Goal: Task Accomplishment & Management: Complete application form

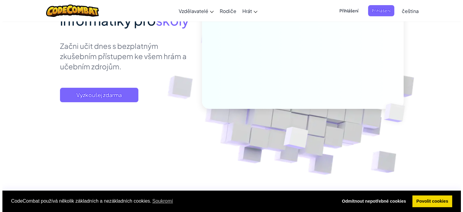
scroll to position [90, 0]
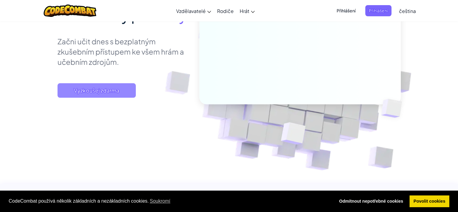
click at [106, 90] on span "Vyzkoušej zdarma" at bounding box center [97, 90] width 78 height 14
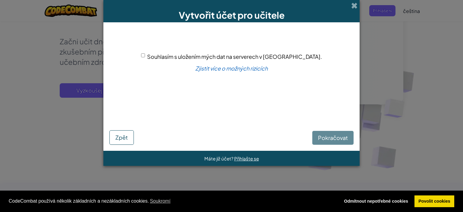
click at [176, 58] on span "Souhlasím s uložením mých dat na serverech v [GEOGRAPHIC_DATA]." at bounding box center [234, 56] width 175 height 7
click at [145, 57] on input "Souhlasím s uložením mých dat na serverech v [GEOGRAPHIC_DATA]." at bounding box center [143, 55] width 4 height 4
checkbox input "true"
click at [343, 134] on span "Pokračovat" at bounding box center [333, 137] width 30 height 7
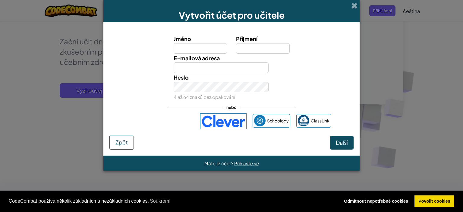
click at [199, 52] on input "Jméno" at bounding box center [201, 48] width 54 height 11
type input "Jan"
type input "Filák"
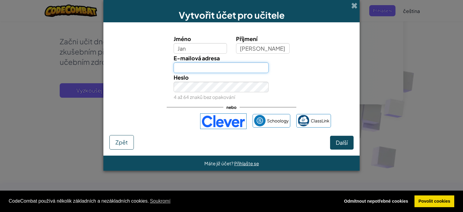
click at [201, 67] on input "E-mailová adresa" at bounding box center [221, 67] width 95 height 11
type input "[EMAIL_ADDRESS][DOMAIN_NAME]"
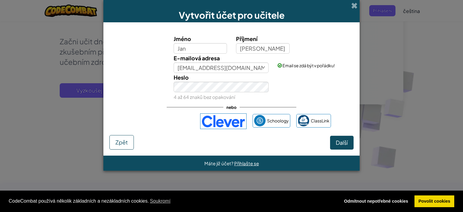
click at [269, 99] on div "Heslo 4 až 64 znaků bez opakování" at bounding box center [221, 87] width 104 height 28
click at [333, 138] on button "Další" at bounding box center [342, 143] width 24 height 14
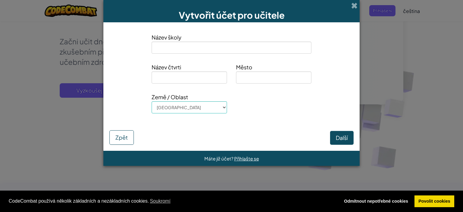
click at [218, 51] on input at bounding box center [232, 48] width 160 height 12
click at [218, 52] on input at bounding box center [232, 48] width 160 height 12
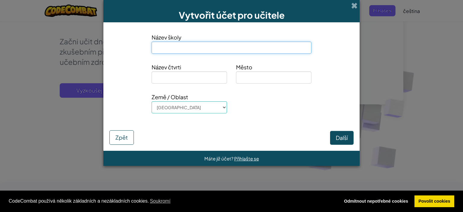
click at [251, 49] on input at bounding box center [232, 48] width 160 height 12
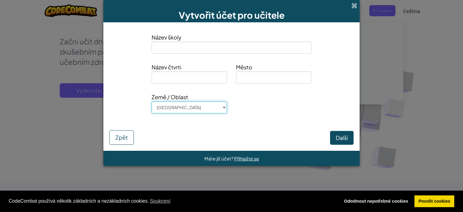
click at [203, 109] on select "Afghanistan Åland Islands Albania Algeria American Samoa Andorra Angola Anguill…" at bounding box center [189, 107] width 75 height 12
select select "Czech Republic"
click at [152, 101] on select "Afghanistan Åland Islands Albania Algeria American Samoa Andorra Angola Anguill…" at bounding box center [189, 107] width 75 height 12
click at [246, 73] on input at bounding box center [273, 77] width 75 height 12
type input "Klášterec nad Ohří (Chomutov)"
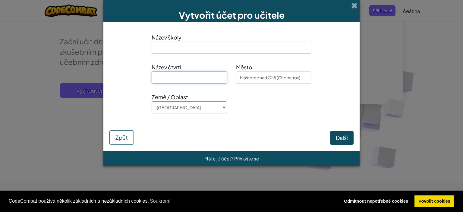
click at [202, 79] on input at bounding box center [189, 77] width 75 height 12
type input "Petlerska"
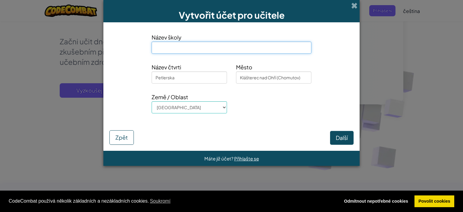
click at [259, 56] on div "Název školy" at bounding box center [231, 45] width 169 height 25
type input "z"
type input "ZS Petlerska"
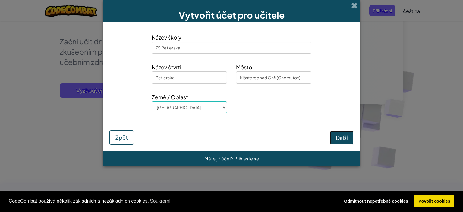
click at [348, 142] on button "Další" at bounding box center [342, 138] width 24 height 14
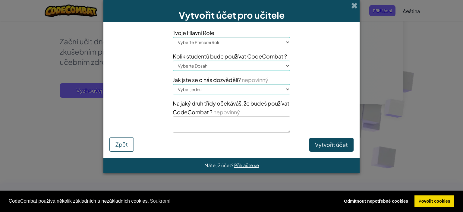
click at [262, 39] on select "Vyberte Primární Roli Ředitel Rodič Koordinátor technologií Učitel Specialista/…" at bounding box center [232, 42] width 118 height 10
select select "Teacher"
click at [173, 37] on select "Vyberte Primární Roli Ředitel Rodič Koordinátor technologií Učitel Specialista/…" at bounding box center [232, 42] width 118 height 10
click at [225, 66] on select "Vyberte Dosah 1-10 11-50 51-100 101-200 201-500 501-1000 1000+" at bounding box center [232, 66] width 118 height 10
click at [223, 67] on select "Vyberte Dosah 1-10 11-50 51-100 101-200 201-500 501-1000 1000+" at bounding box center [232, 66] width 118 height 10
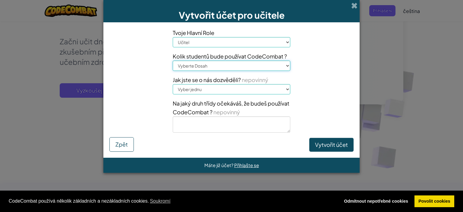
click at [221, 68] on select "Vyberte Dosah 1-10 11-50 51-100 101-200 201-500 501-1000 1000+" at bounding box center [232, 66] width 118 height 10
select select "1000+"
click at [173, 61] on select "Vyberte Dosah 1-10 11-50 51-100 101-200 201-500 501-1000 1000+" at bounding box center [232, 66] width 118 height 10
click at [216, 90] on select "Vyber jednu Konference (např. ISTE) Code.org/Hodina kódu Učitel Administrátor S…" at bounding box center [232, 89] width 118 height 10
select select "Other"
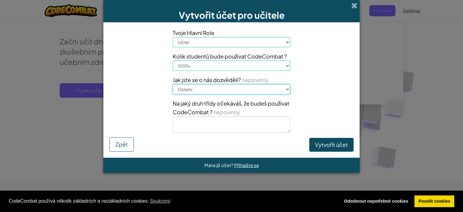
click at [173, 84] on select "Vyber jednu Konference (např. ISTE) Code.org/Hodina kódu Učitel Administrátor S…" at bounding box center [232, 89] width 118 height 10
click at [317, 136] on div "Tvoje Hlavní Role Vyberte Primární Roli Ředitel Rodič Koordinátor technologií U…" at bounding box center [231, 82] width 253 height 109
click at [319, 143] on button "Vytvořit účet" at bounding box center [331, 145] width 44 height 14
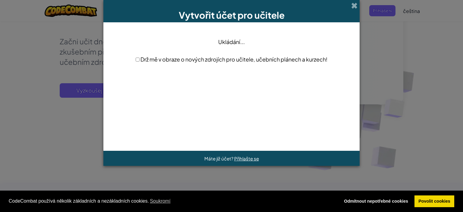
scroll to position [0, 0]
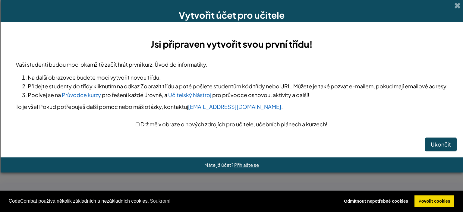
click at [133, 128] on div "Drž mě v obraze o nových zdrojích pro učitele, učebních plánech a kurzech!" at bounding box center [232, 124] width 432 height 9
click at [140, 127] on span "Drž mě v obraze o nových zdrojích pro učitele, učebních plánech a kurzech!" at bounding box center [234, 124] width 188 height 7
click at [434, 151] on button "Ukončit" at bounding box center [441, 144] width 32 height 14
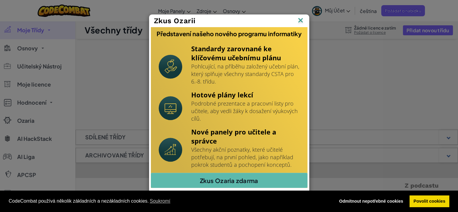
drag, startPoint x: 296, startPoint y: 16, endPoint x: 296, endPoint y: 19, distance: 3.3
click at [296, 19] on div "Zkus Ozarii" at bounding box center [229, 21] width 160 height 12
click at [297, 23] on img at bounding box center [301, 20] width 8 height 9
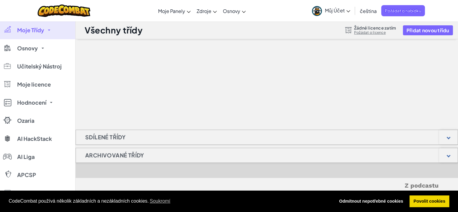
click at [334, 13] on span "Můj Účet" at bounding box center [337, 10] width 25 height 6
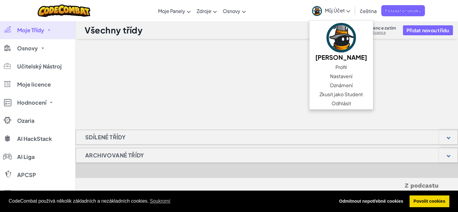
click at [334, 13] on span "Můj Účet" at bounding box center [337, 10] width 25 height 6
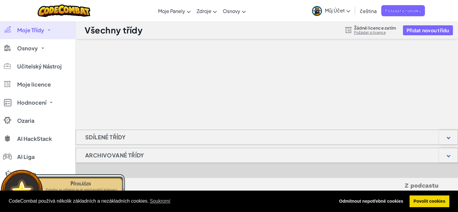
click at [38, 32] on span "Moje Třídy" at bounding box center [30, 29] width 27 height 5
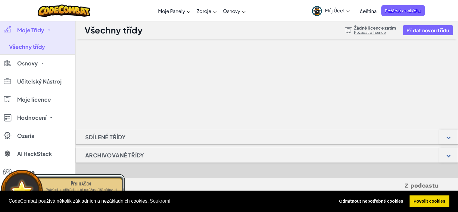
click at [38, 35] on link "Moje Třídy" at bounding box center [37, 30] width 75 height 18
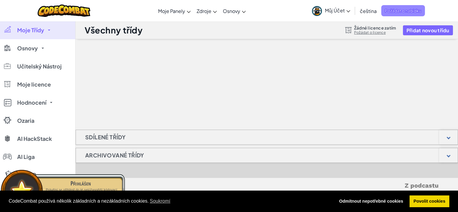
click at [412, 10] on span "Požádat o nabídku" at bounding box center [403, 10] width 44 height 11
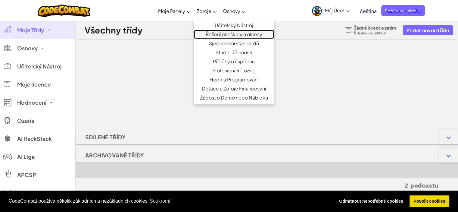
click at [215, 32] on link "Řešení pro školy a okresy" at bounding box center [234, 34] width 80 height 9
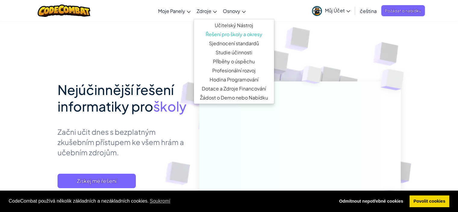
click at [212, 15] on link "Zdroje" at bounding box center [207, 11] width 26 height 16
click at [217, 23] on link "Učitelský Nástroj" at bounding box center [234, 25] width 80 height 9
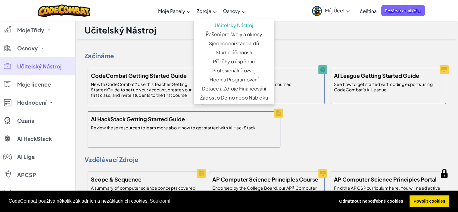
click at [208, 12] on span "Zdroje" at bounding box center [204, 11] width 15 height 6
click at [201, 19] on ul "Učitelský Nástroj Řešení pro školy a okresy Sjednocení standardů Studie účinnos…" at bounding box center [234, 61] width 81 height 85
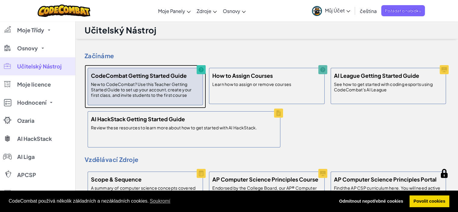
click at [157, 87] on p "New to CodeCombat? Use this Teacher Getting Started Guide to set up your accoun…" at bounding box center [145, 89] width 109 height 16
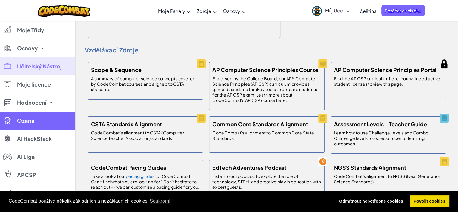
scroll to position [121, 0]
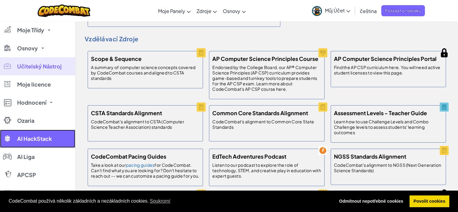
click at [33, 146] on link "AI HackStack" at bounding box center [37, 139] width 75 height 18
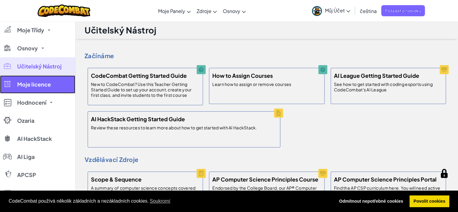
click at [61, 83] on link "Moje licence" at bounding box center [37, 84] width 75 height 18
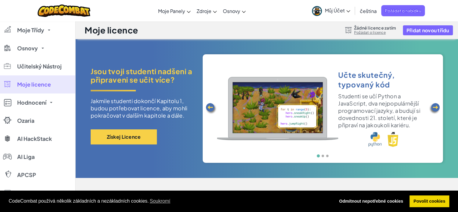
click at [436, 110] on img at bounding box center [435, 108] width 12 height 12
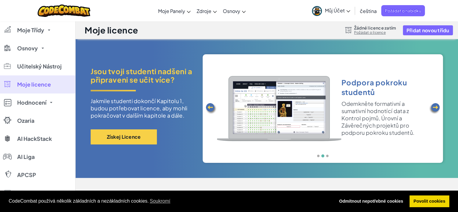
click at [436, 110] on img at bounding box center [435, 108] width 12 height 12
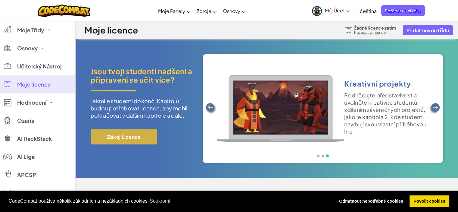
click at [135, 133] on button "Získej Licence" at bounding box center [124, 136] width 66 height 15
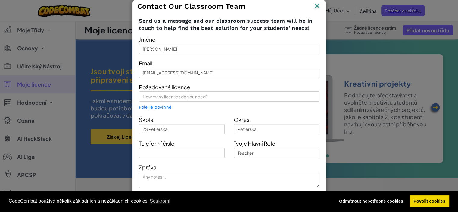
click at [315, 9] on img at bounding box center [317, 6] width 8 height 9
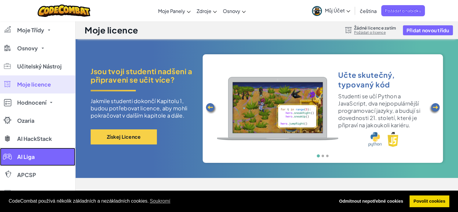
click at [43, 159] on link "AI Liga" at bounding box center [37, 157] width 75 height 18
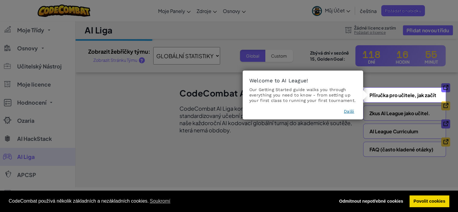
drag, startPoint x: 331, startPoint y: 37, endPoint x: 331, endPoint y: 6, distance: 31.0
click at [331, 37] on icon at bounding box center [231, 106] width 463 height 212
click at [346, 113] on button "Další" at bounding box center [349, 111] width 10 height 6
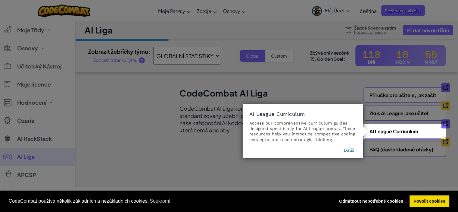
drag, startPoint x: 352, startPoint y: 155, endPoint x: 350, endPoint y: 151, distance: 5.1
click at [351, 153] on footer "Další" at bounding box center [302, 151] width 107 height 8
click at [350, 150] on button "Další" at bounding box center [349, 150] width 10 height 6
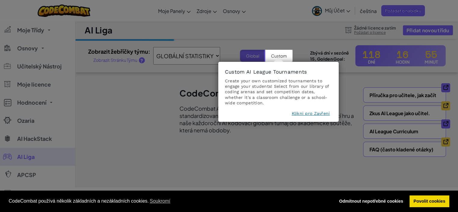
click at [302, 116] on button "Klikni pro Zavření" at bounding box center [311, 113] width 38 height 6
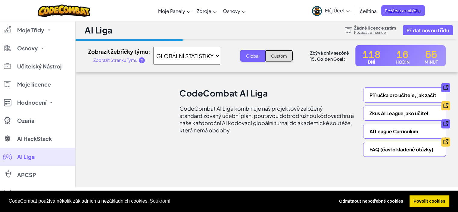
click at [276, 56] on button "Custom" at bounding box center [279, 56] width 28 height 12
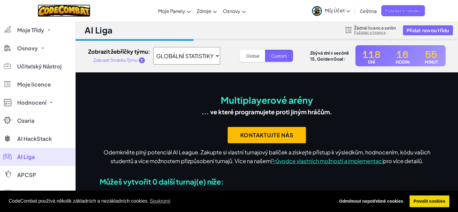
click at [61, 5] on img at bounding box center [64, 11] width 53 height 12
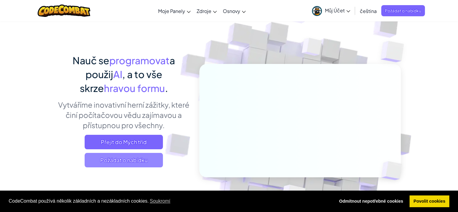
scroll to position [30, 0]
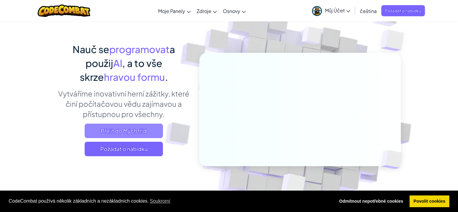
click at [135, 127] on span "Přejít do Mých tříd" at bounding box center [124, 131] width 78 height 14
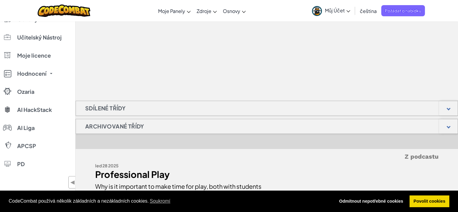
scroll to position [30, 0]
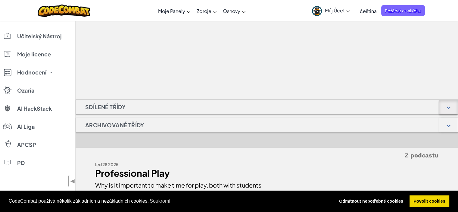
click at [450, 112] on div at bounding box center [448, 107] width 19 height 14
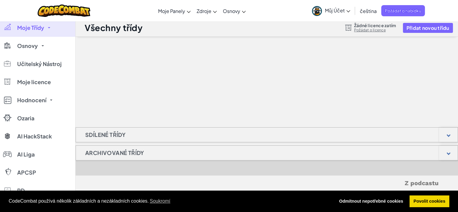
scroll to position [0, 0]
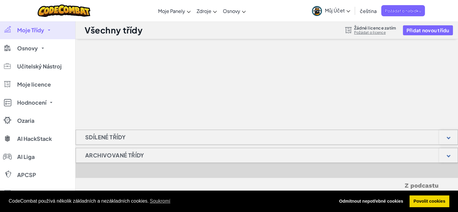
drag, startPoint x: 132, startPoint y: 35, endPoint x: 181, endPoint y: 38, distance: 48.9
click at [132, 35] on h1 "Všechny třídy" at bounding box center [114, 29] width 58 height 11
click at [434, 34] on button "Přidat novou třídu" at bounding box center [428, 30] width 50 height 10
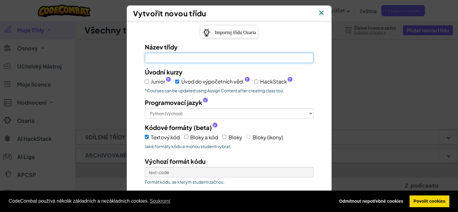
click at [178, 55] on input "Název třídy Pole je povinné" at bounding box center [229, 58] width 169 height 10
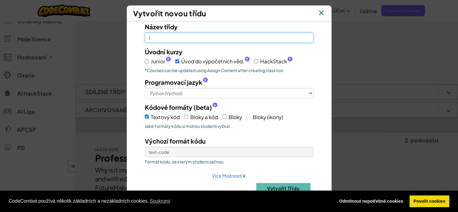
scroll to position [60, 0]
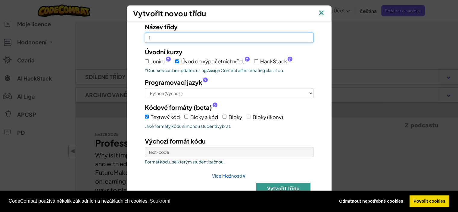
type input "1"
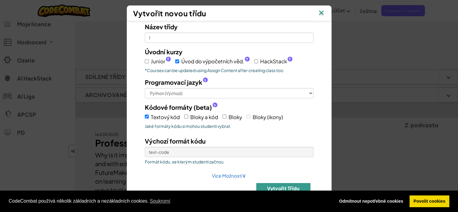
click at [274, 184] on button "Vytvořit třídu" at bounding box center [283, 188] width 54 height 11
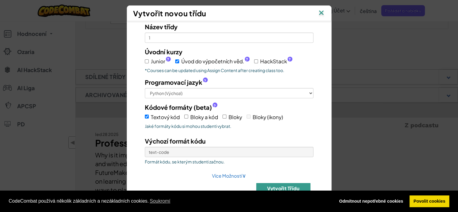
scroll to position [59, 0]
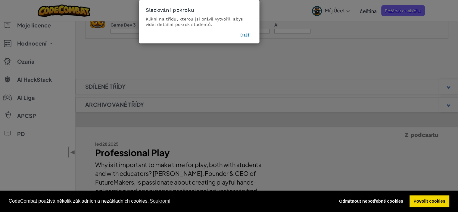
click at [249, 36] on button "Další" at bounding box center [245, 35] width 10 height 6
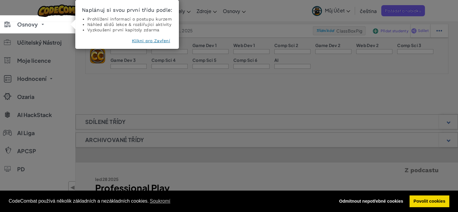
click at [149, 41] on button "Klikni pro Zavření" at bounding box center [151, 41] width 38 height 6
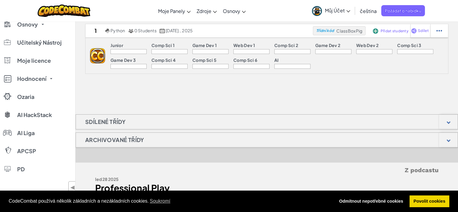
drag, startPoint x: 141, startPoint y: 48, endPoint x: 140, endPoint y: 51, distance: 3.4
click at [141, 49] on div "Junior" at bounding box center [129, 48] width 36 height 11
click at [140, 52] on div at bounding box center [129, 51] width 36 height 5
click at [97, 55] on img at bounding box center [97, 55] width 15 height 15
click at [98, 55] on img at bounding box center [97, 55] width 15 height 15
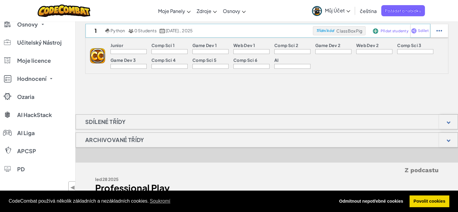
click at [333, 35] on div "Třídní kód ClassBoxPig" at bounding box center [339, 30] width 53 height 9
drag, startPoint x: 258, startPoint y: 74, endPoint x: 233, endPoint y: 81, distance: 26.4
click at [257, 74] on div "1 Python 0 Students [DATE]., 2025 Třídní kód ClassBoxPig Přidat studenty Sdílet…" at bounding box center [267, 54] width 383 height 60
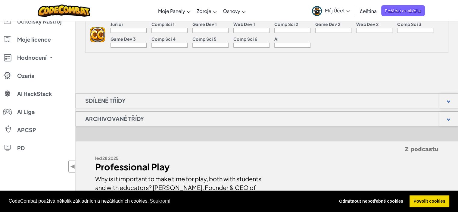
scroll to position [144, 0]
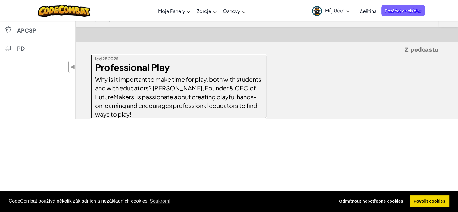
click at [149, 69] on div "Professional Play" at bounding box center [178, 67] width 167 height 9
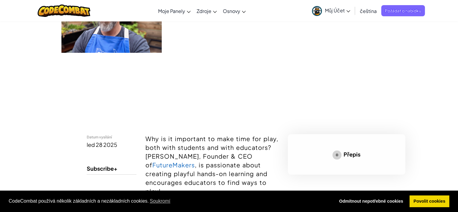
scroll to position [60, 0]
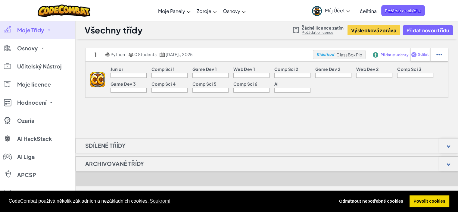
click at [126, 32] on h1 "Všechny třídy" at bounding box center [114, 29] width 58 height 11
drag, startPoint x: 299, startPoint y: 27, endPoint x: 307, endPoint y: 36, distance: 11.8
click at [299, 27] on div at bounding box center [296, 30] width 7 height 6
click at [96, 79] on img at bounding box center [97, 79] width 15 height 15
drag, startPoint x: 96, startPoint y: 79, endPoint x: 111, endPoint y: 61, distance: 22.7
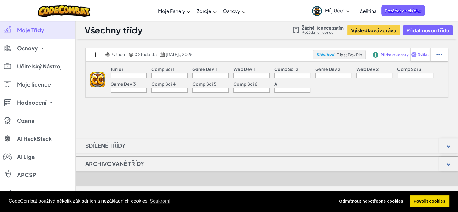
click at [98, 79] on img at bounding box center [97, 79] width 15 height 15
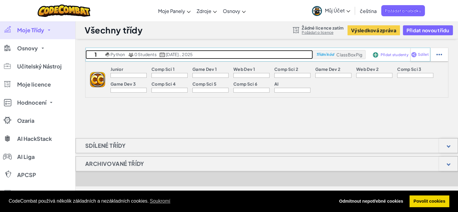
click at [119, 54] on span "Python" at bounding box center [118, 54] width 14 height 5
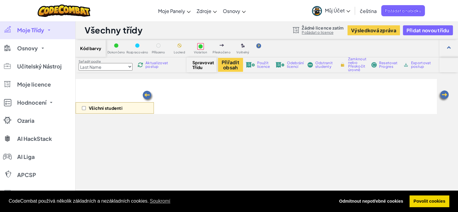
select select "560f1a9f22961295f9427742"
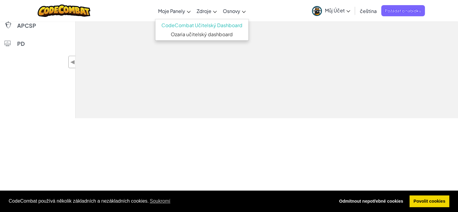
scroll to position [181, 0]
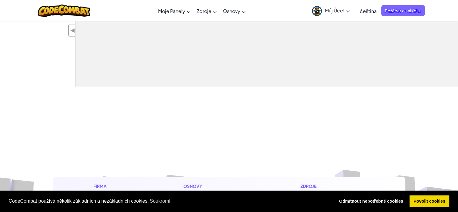
click at [329, 5] on link "Můj Účet" at bounding box center [331, 10] width 44 height 19
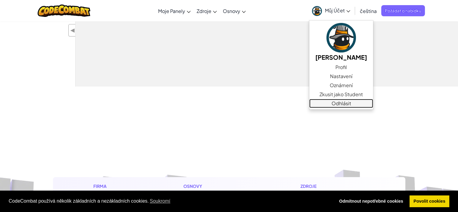
click at [337, 106] on link "Odhlásit" at bounding box center [341, 103] width 64 height 9
